Goal: Information Seeking & Learning: Learn about a topic

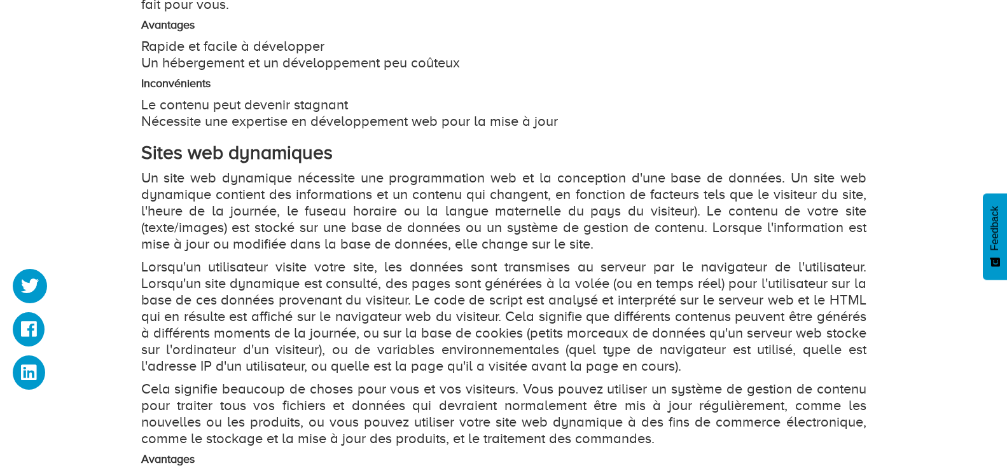
scroll to position [958, 0]
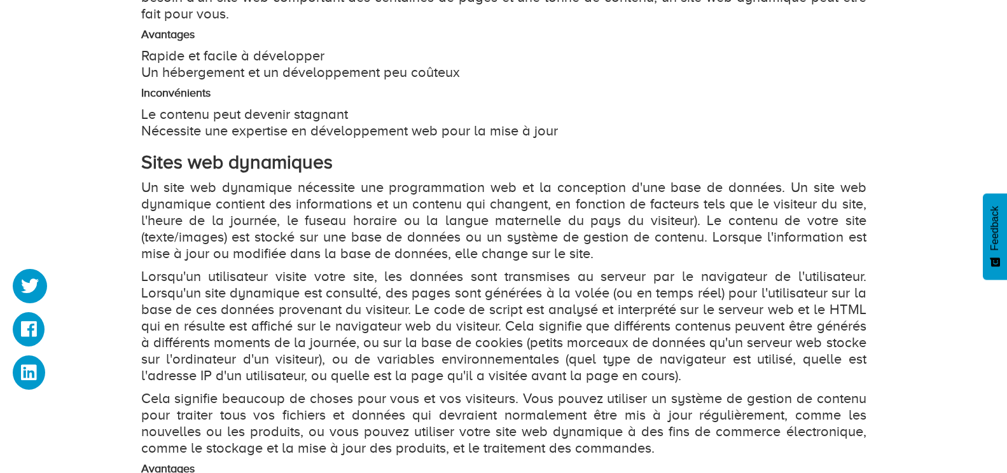
click at [617, 103] on div "Les sites web sont séparés en deux types différents : statiques et dynamiques. …" at bounding box center [503, 450] width 725 height 1412
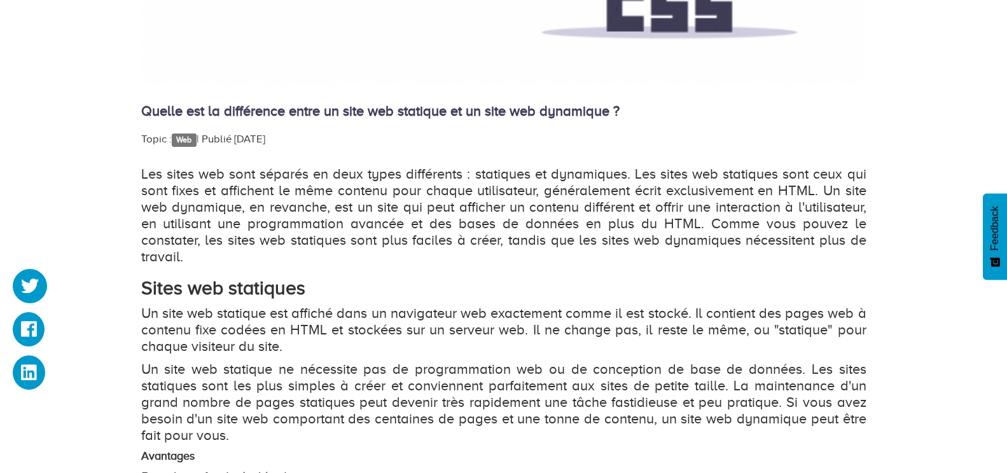
scroll to position [522, 0]
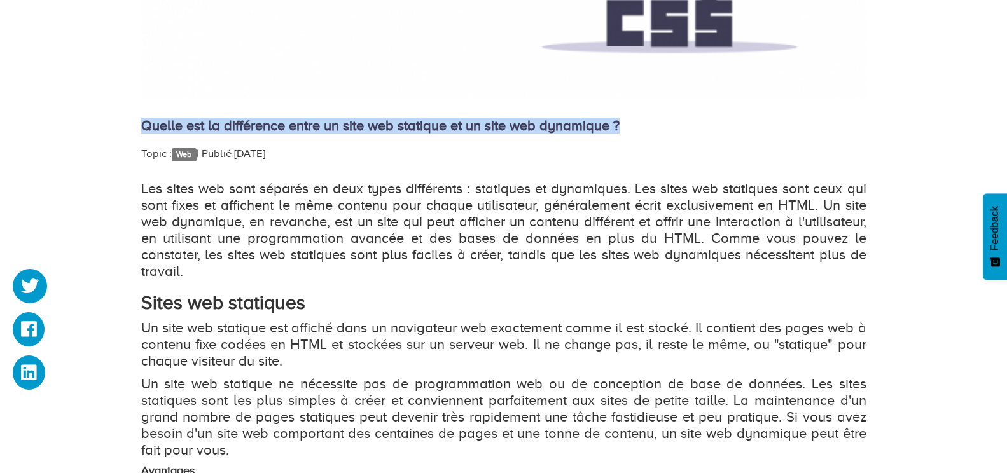
drag, startPoint x: 140, startPoint y: 11, endPoint x: 633, endPoint y: 123, distance: 505.4
copy h4 "Quelle est la différence entre un site web statique et un site web dynamique ?"
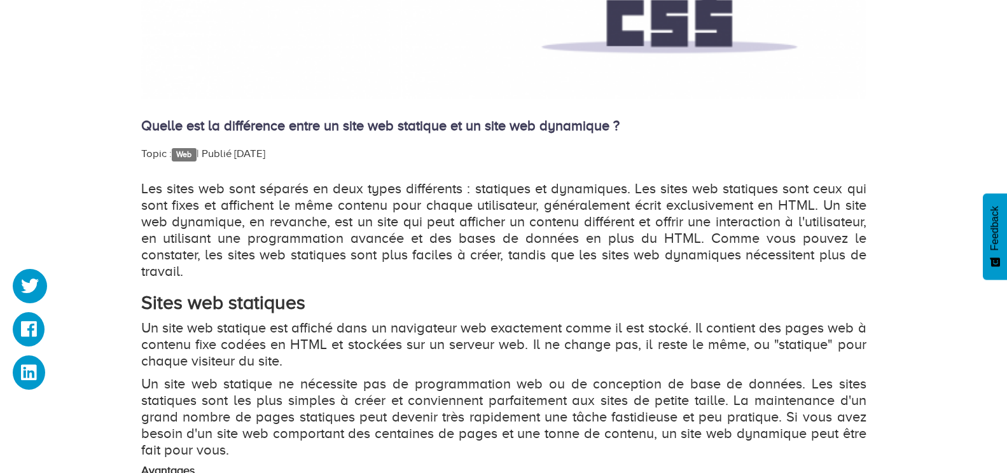
click at [497, 186] on p "Les sites web sont séparés en deux types différents : statiques et dynamiques. …" at bounding box center [503, 230] width 725 height 99
copy p "statiques"
click at [575, 191] on p "Les sites web sont séparés en deux types différents : statiques et dynamiques. …" at bounding box center [503, 230] width 725 height 99
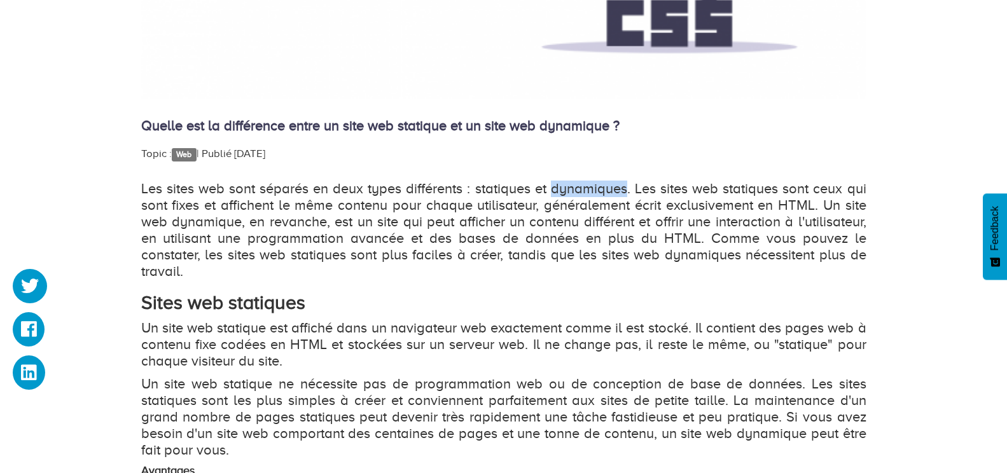
copy p "dynamiques"
click at [496, 212] on p "Les sites web sont séparés en deux types différents : statiques et dynamiques. …" at bounding box center [503, 230] width 725 height 99
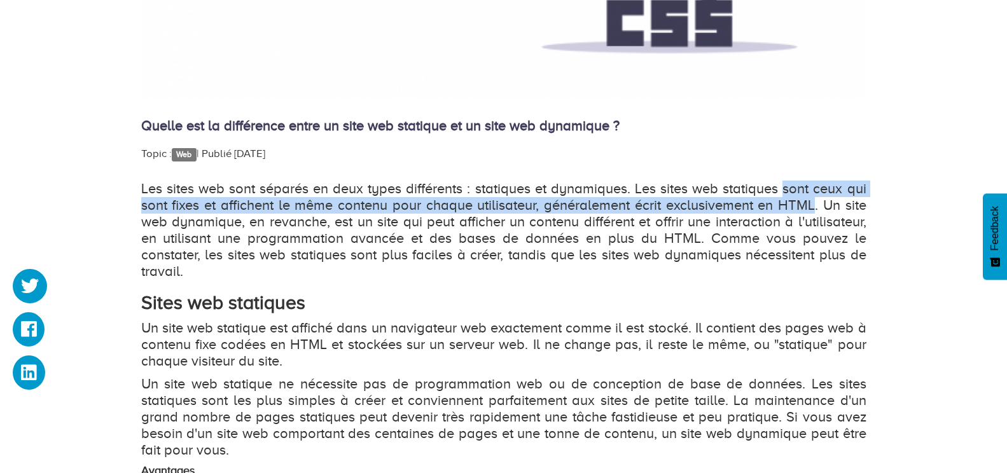
drag, startPoint x: 783, startPoint y: 188, endPoint x: 813, endPoint y: 206, distance: 34.6
click at [813, 205] on p "Les sites web sont séparés en deux types différents : statiques et dynamiques. …" at bounding box center [503, 230] width 725 height 99
copy p "sont ceux qui sont fixes et affichent le même contenu pour chaque utilisateur, …"
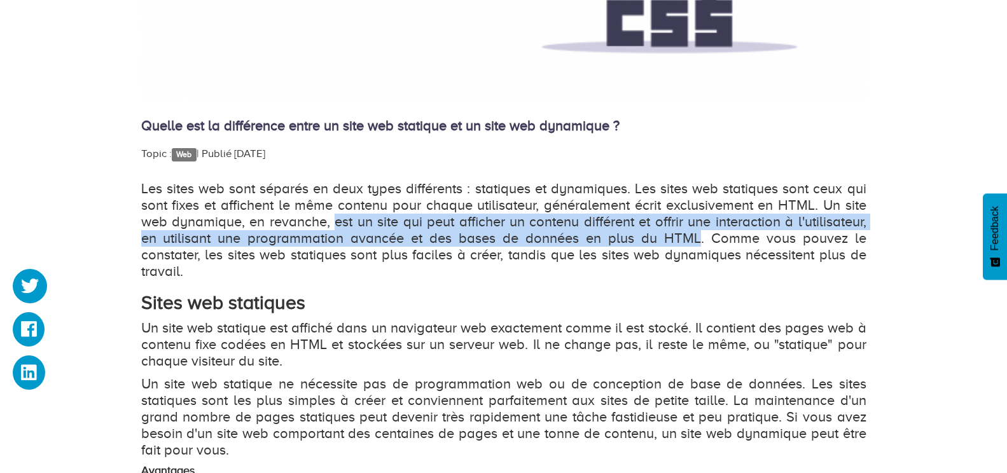
drag, startPoint x: 334, startPoint y: 221, endPoint x: 676, endPoint y: 239, distance: 341.9
click at [700, 240] on p "Les sites web sont séparés en deux types différents : statiques et dynamiques. …" at bounding box center [503, 230] width 725 height 99
copy p "est un site qui peut afficher un contenu différent et offrir une interaction à …"
